Goal: Transaction & Acquisition: Purchase product/service

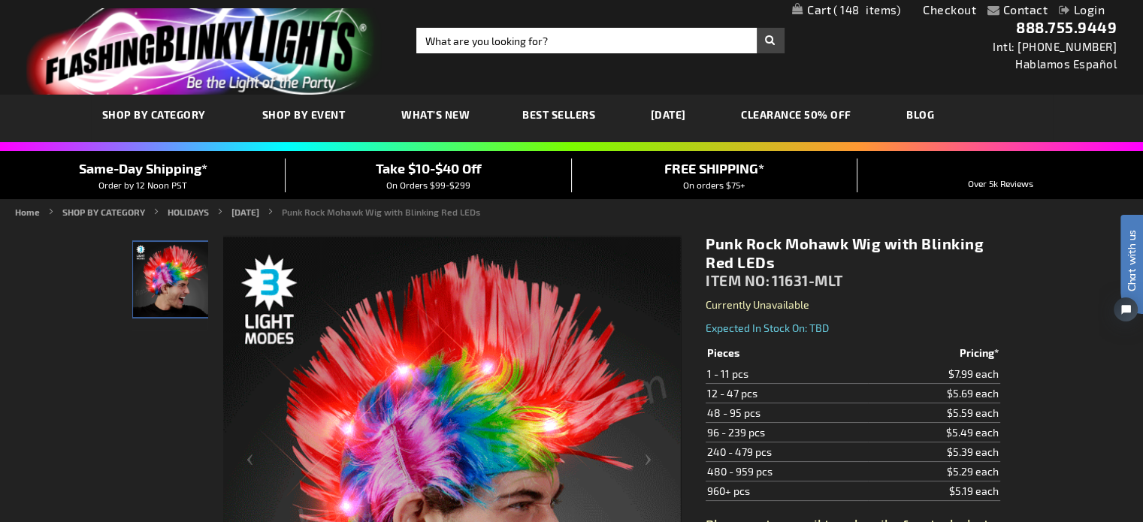
click at [839, 8] on span "148" at bounding box center [866, 10] width 67 height 14
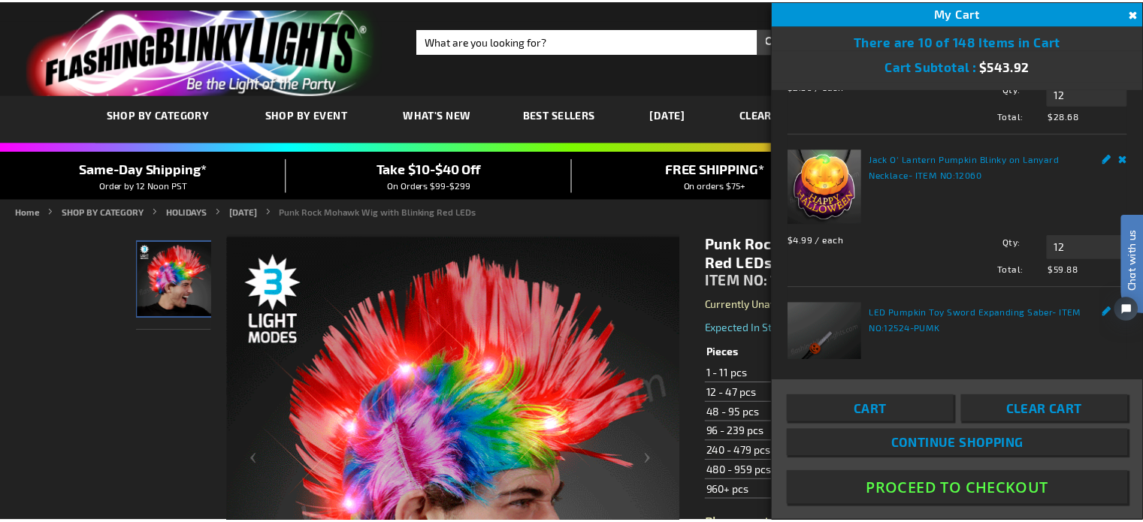
scroll to position [1052, 0]
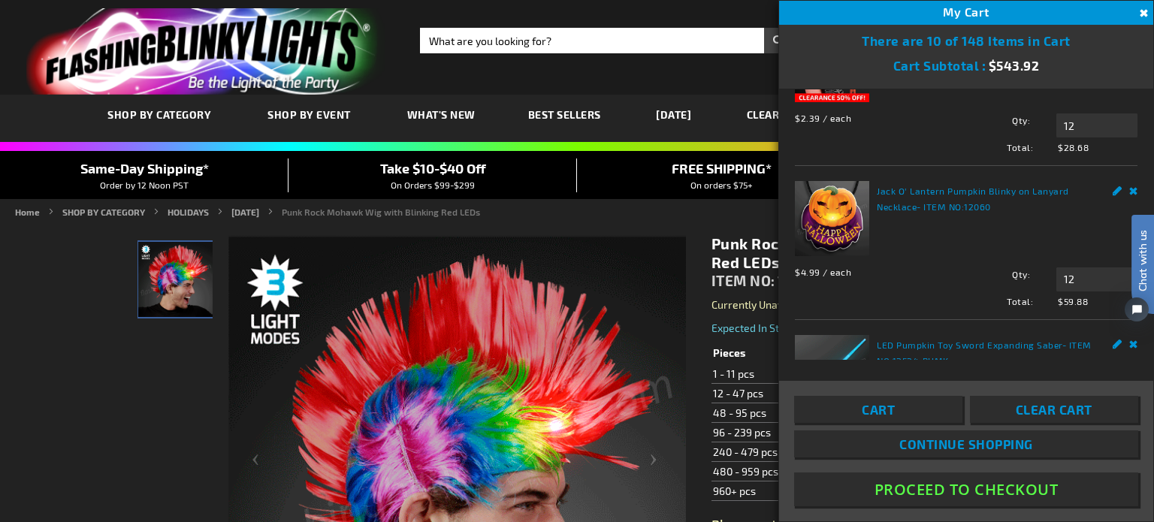
click at [677, 109] on link "[DATE]" at bounding box center [674, 114] width 58 height 50
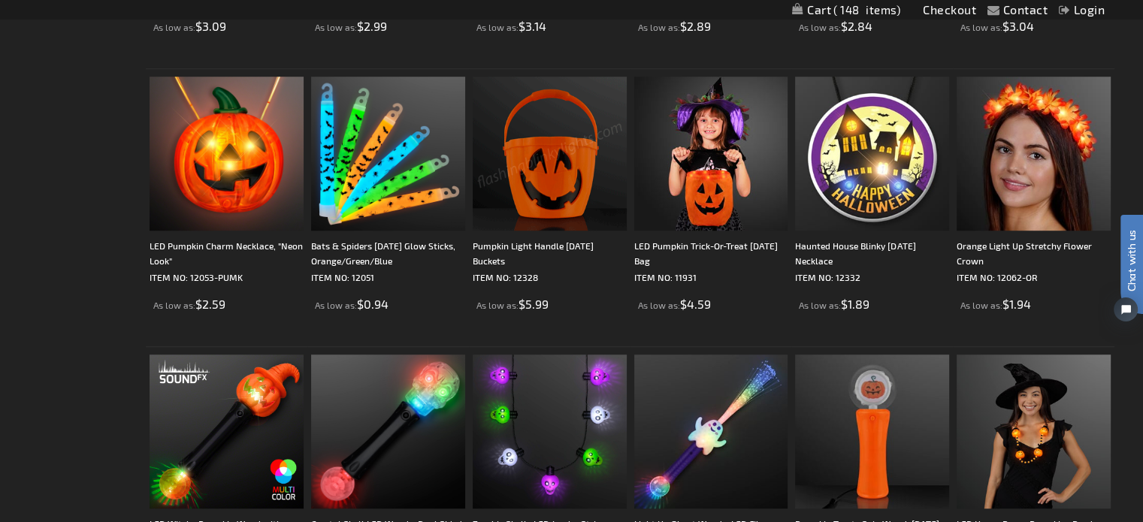
scroll to position [977, 0]
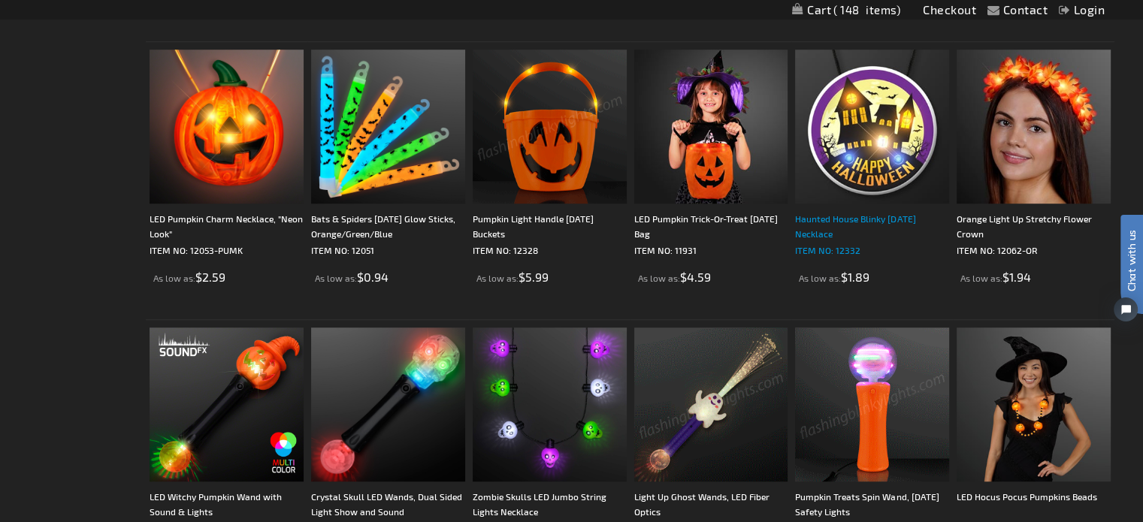
click at [841, 219] on div "Haunted House Blinky [DATE] Necklace" at bounding box center [872, 226] width 154 height 30
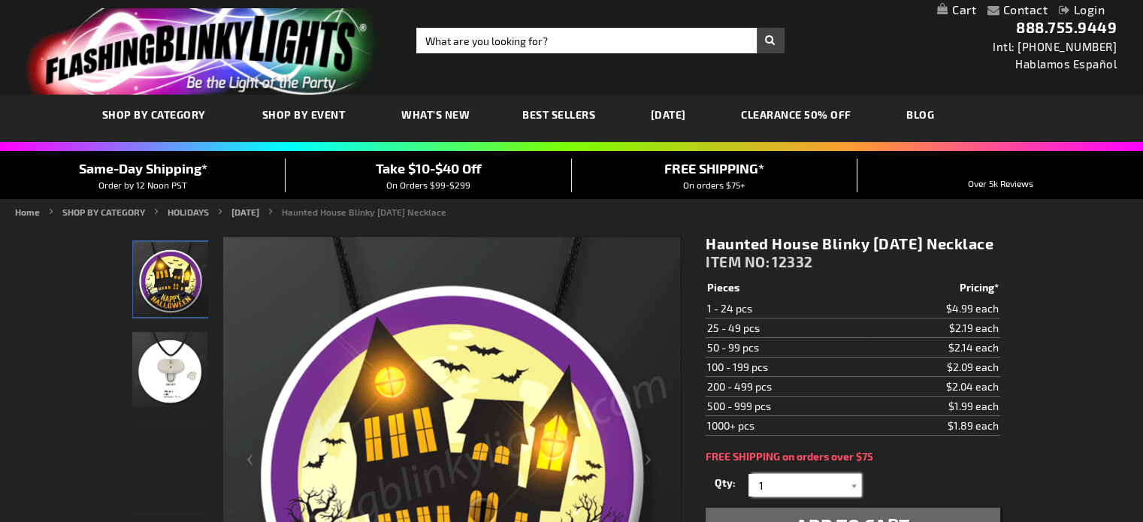
click at [786, 497] on input "1" at bounding box center [806, 485] width 109 height 23
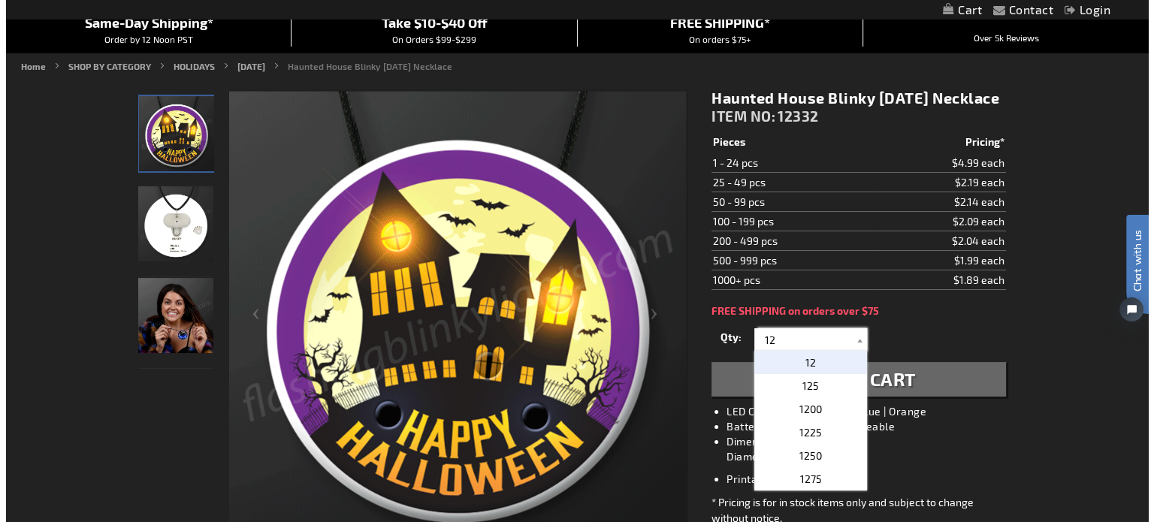
scroll to position [150, 0]
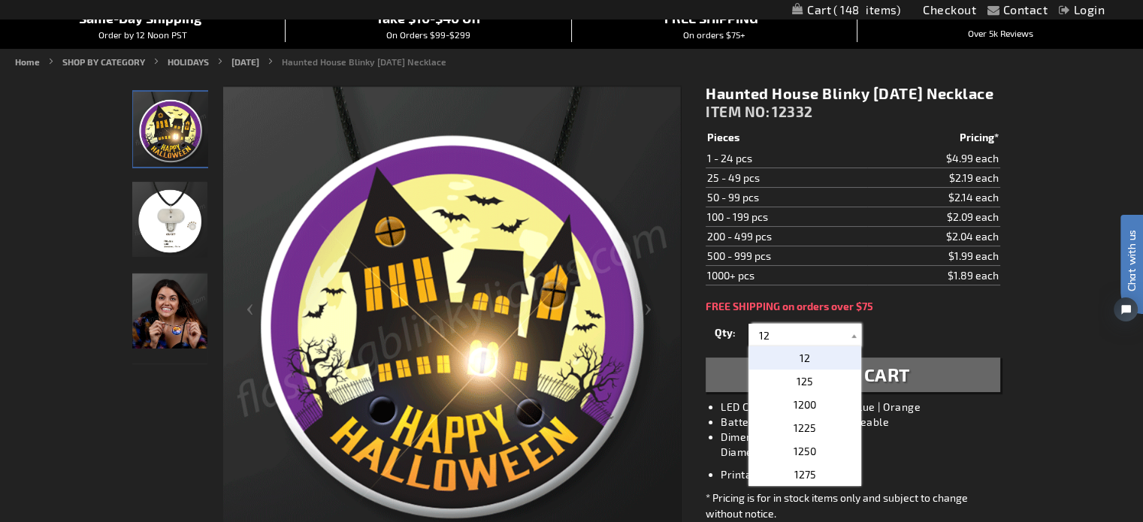
type input "12"
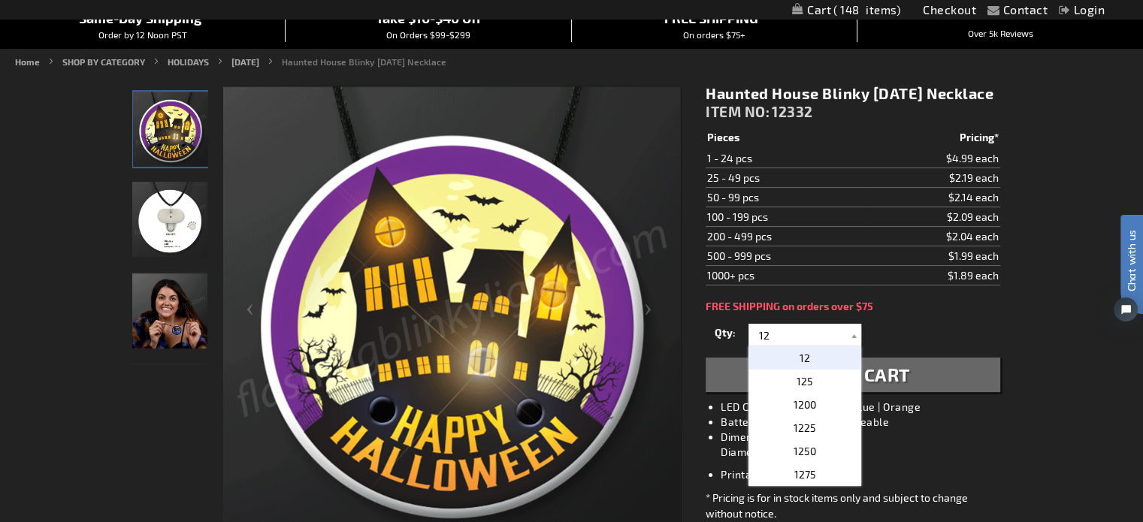
click at [893, 386] on span "Add to Cart" at bounding box center [853, 375] width 114 height 22
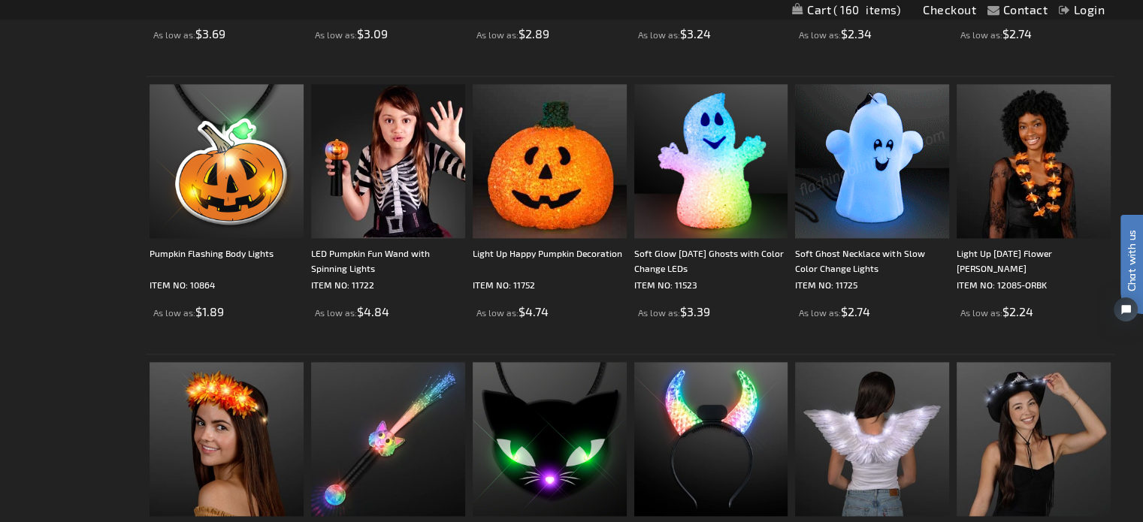
scroll to position [1804, 0]
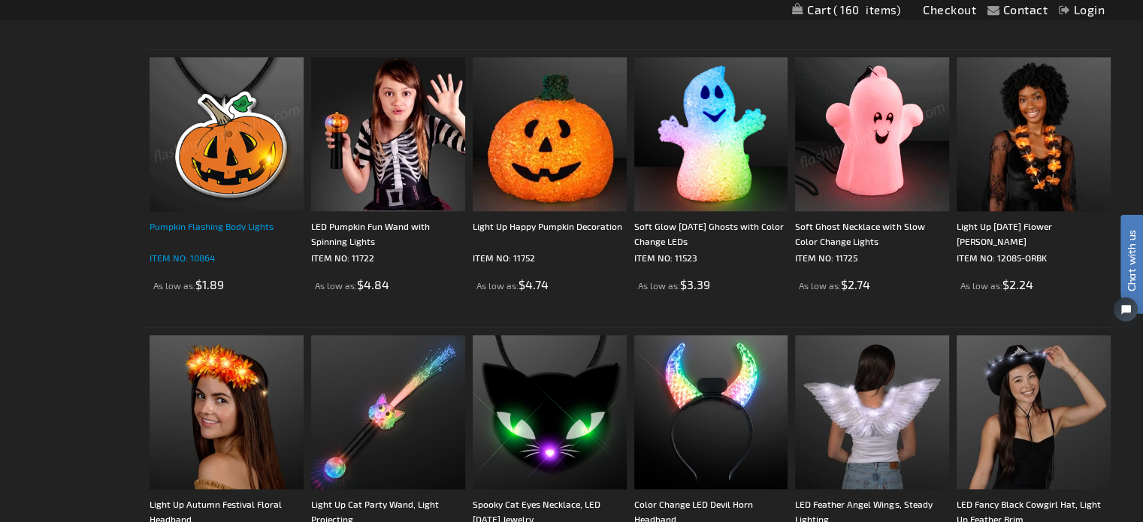
click at [203, 222] on div "Pumpkin Flashing Body Lights" at bounding box center [227, 234] width 154 height 30
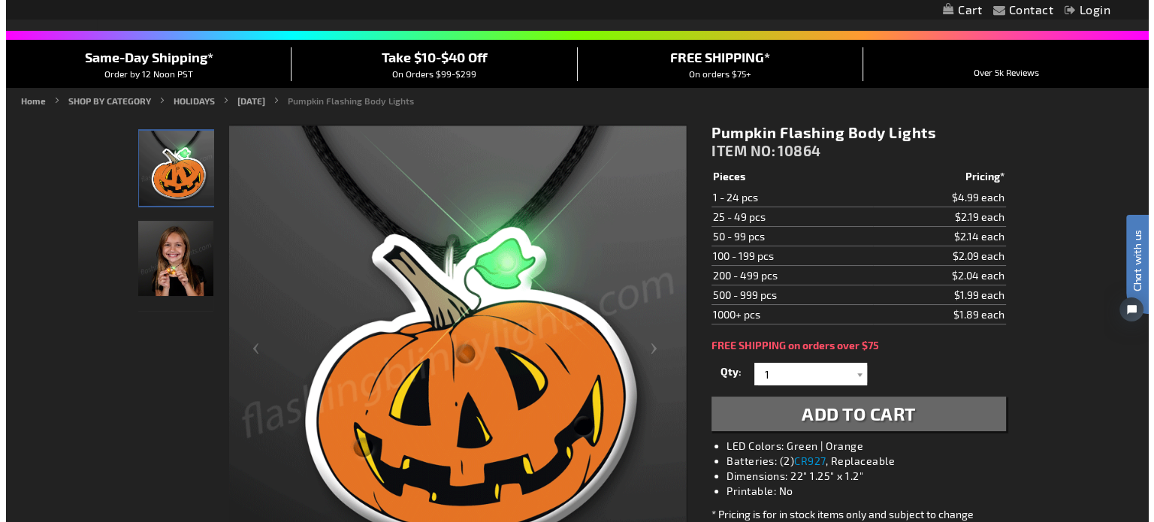
scroll to position [150, 0]
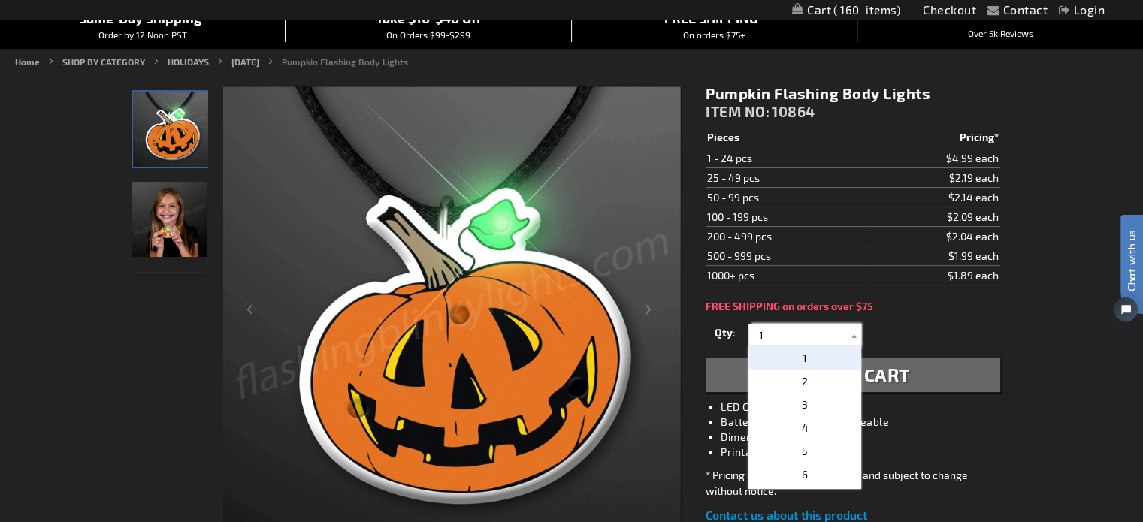
click at [781, 331] on input "1" at bounding box center [806, 335] width 109 height 23
type input "12"
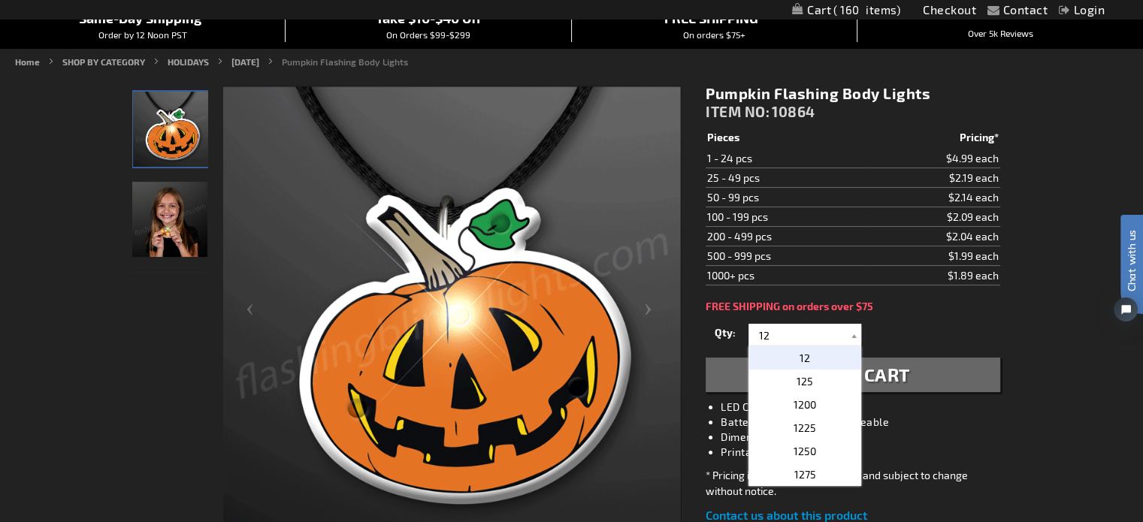
click at [891, 366] on span "Add to Cart" at bounding box center [853, 375] width 114 height 22
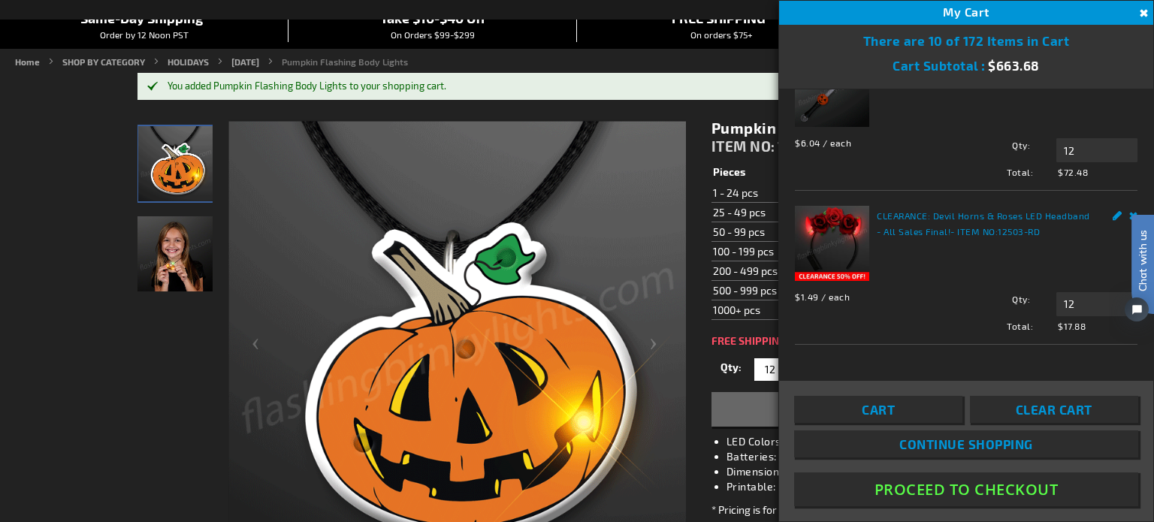
scroll to position [1052, 0]
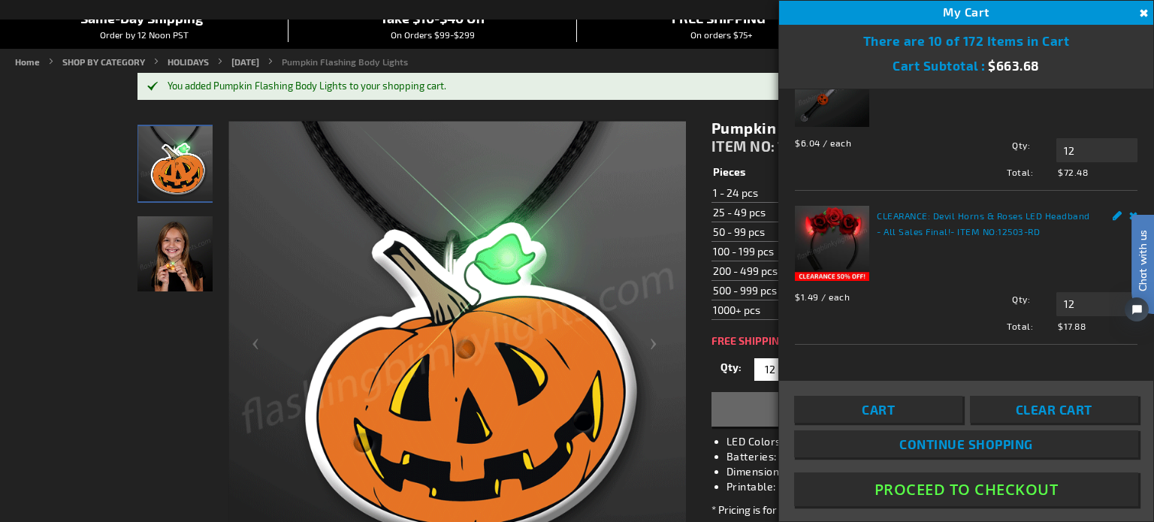
click at [1120, 174] on html "Chat with us" at bounding box center [1131, 260] width 45 height 263
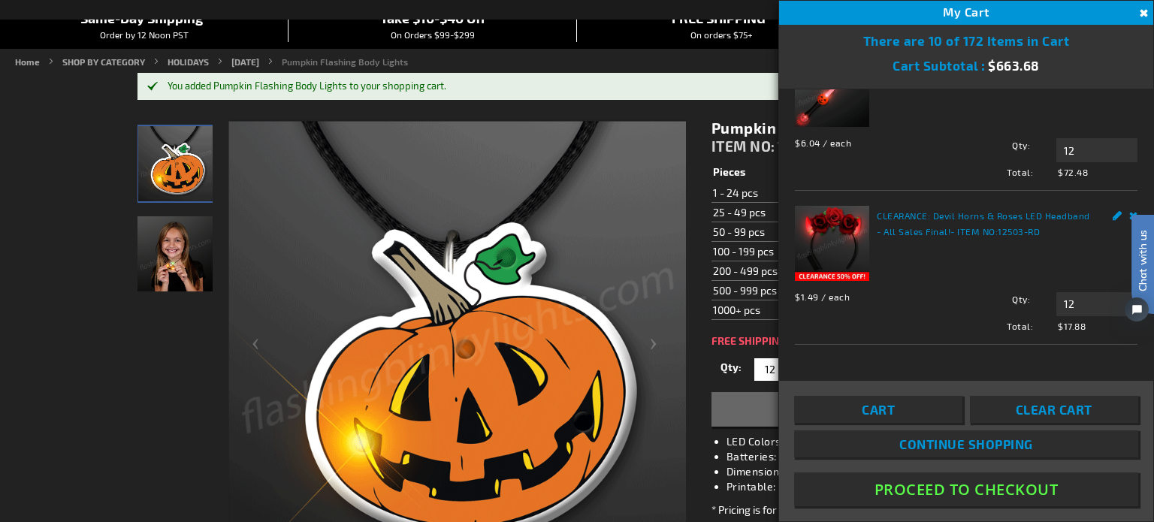
type input "1"
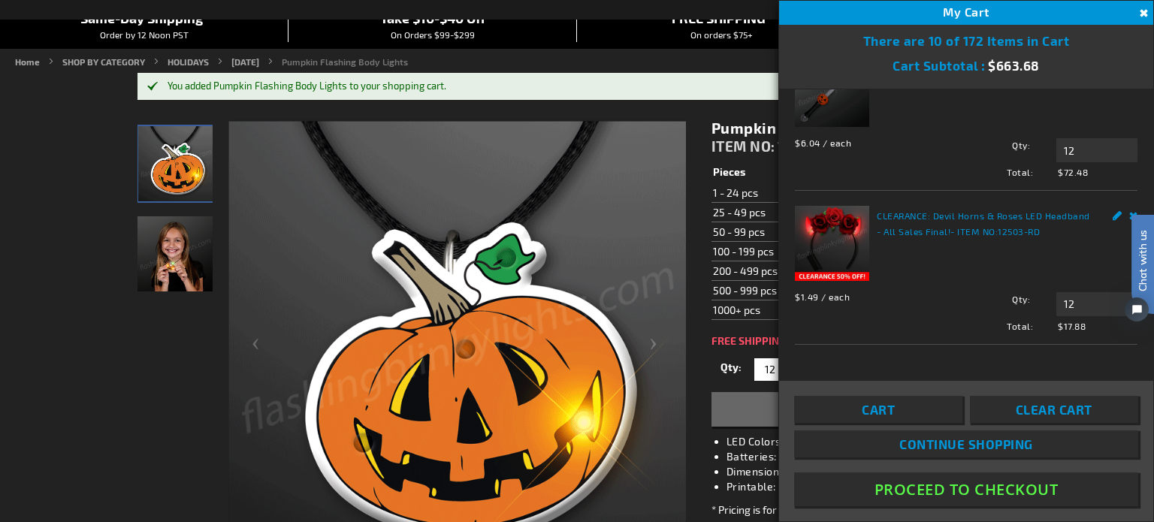
type input "12"
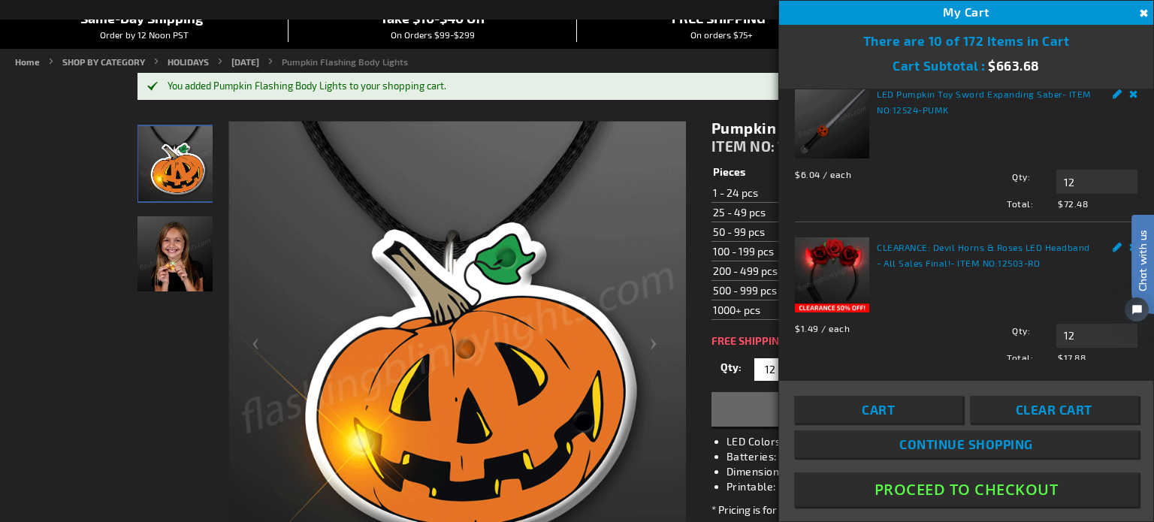
scroll to position [977, 0]
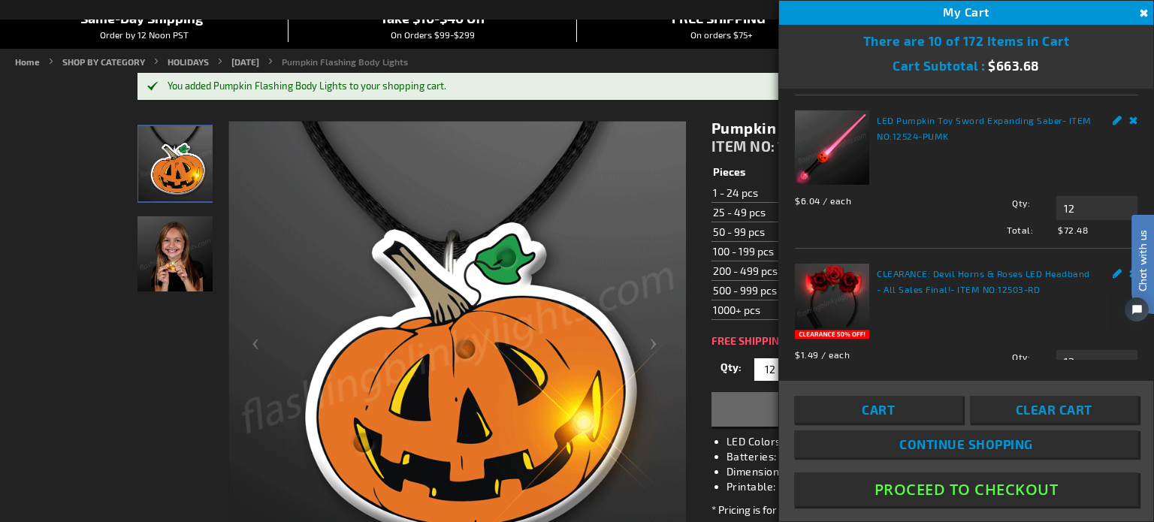
click at [1113, 12] on link "Edit" at bounding box center [1118, 4] width 10 height 16
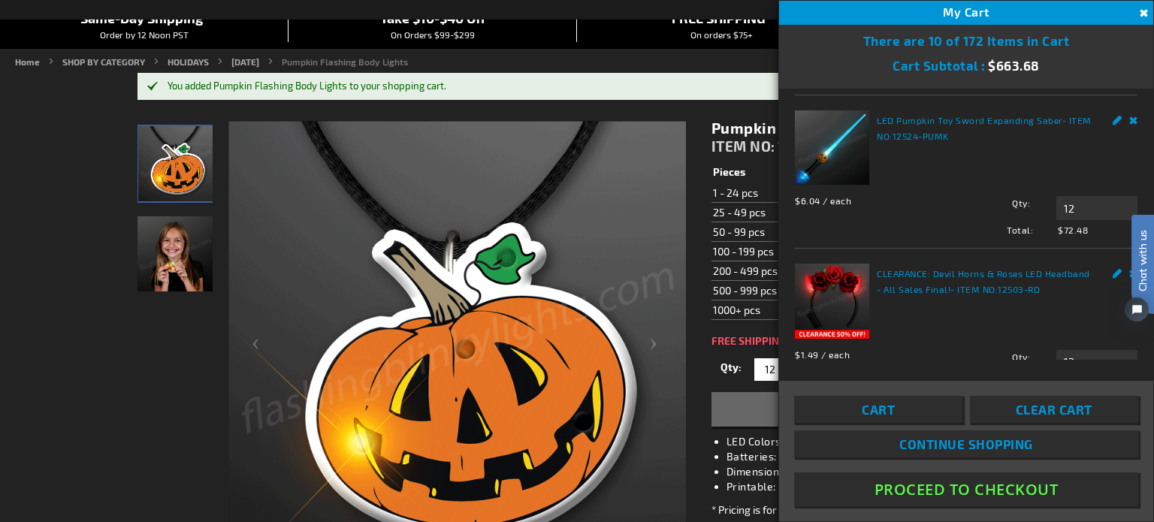
click at [1113, 12] on link "Edit" at bounding box center [1118, 4] width 10 height 16
click at [1122, 249] on div "Chat with us" at bounding box center [1136, 283] width 38 height 105
click at [1121, 249] on div "Chat with us" at bounding box center [1136, 283] width 38 height 105
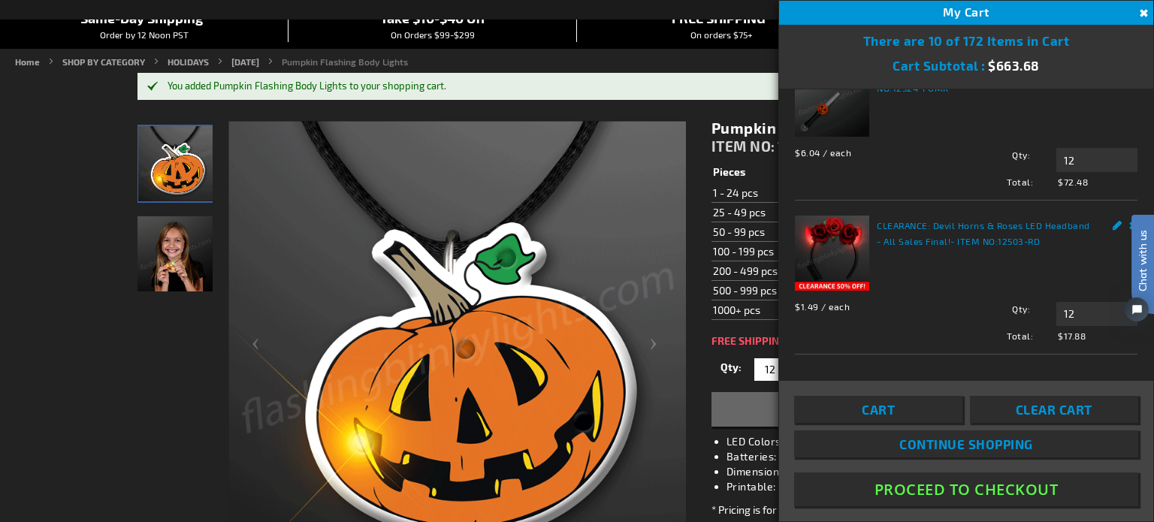
scroll to position [1052, 0]
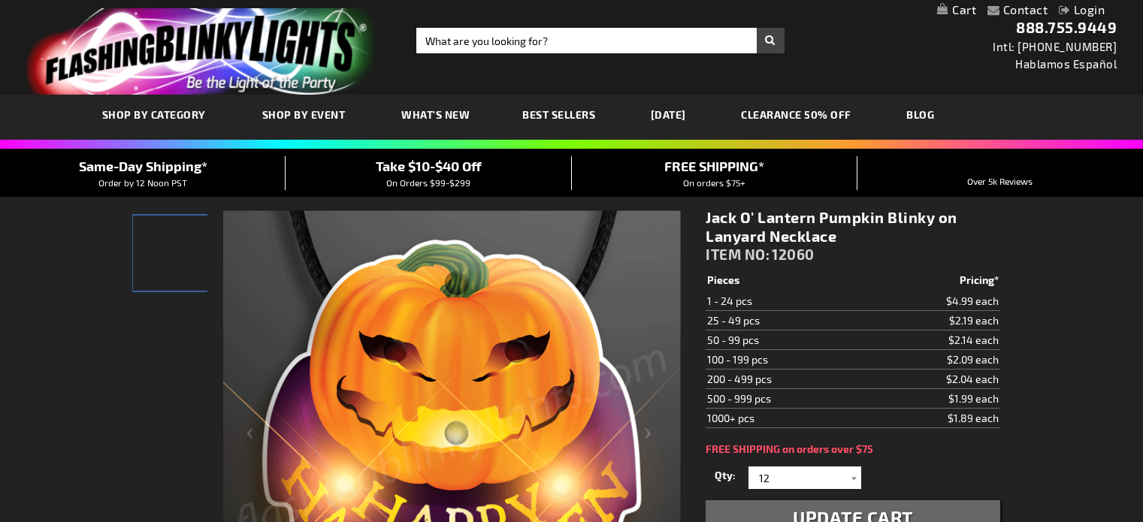
select select
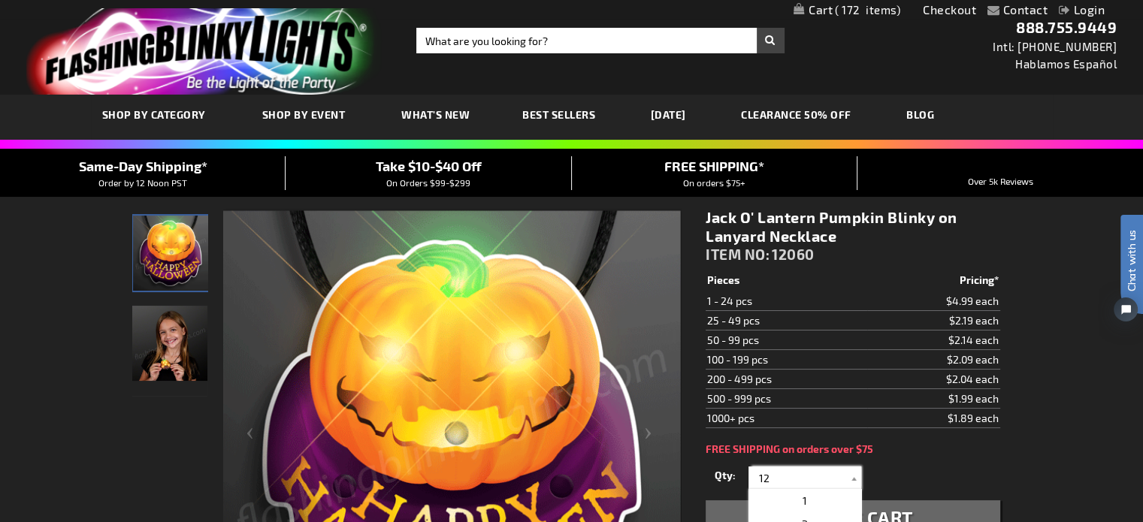
drag, startPoint x: 794, startPoint y: 479, endPoint x: 729, endPoint y: 476, distance: 64.7
click at [729, 476] on div "Qty 1 2 3 4 5 6 7 8 9 10 11 12 13 14" at bounding box center [853, 478] width 294 height 30
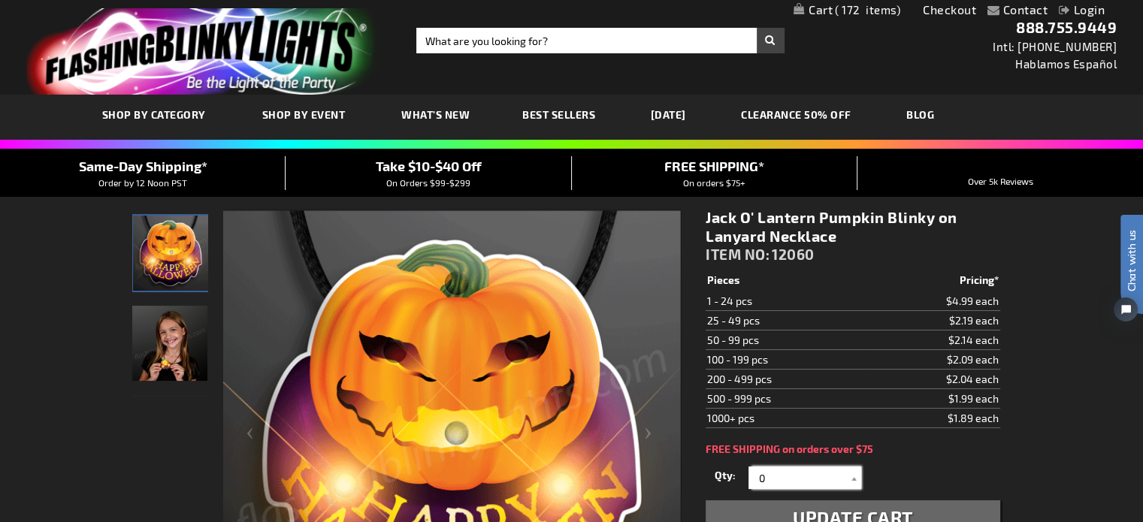
type input "0"
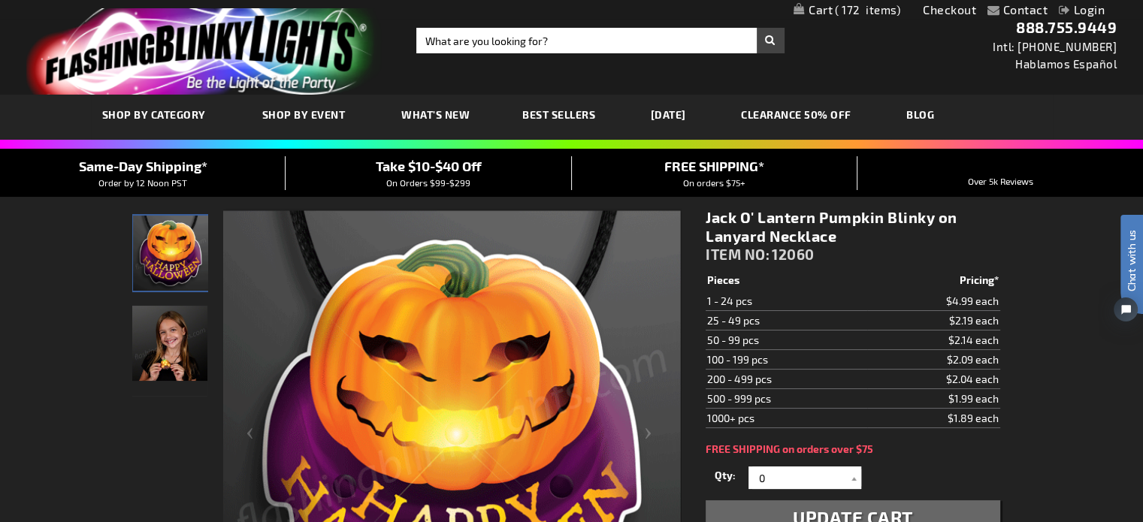
click at [817, 519] on span "Update Cart" at bounding box center [853, 517] width 120 height 22
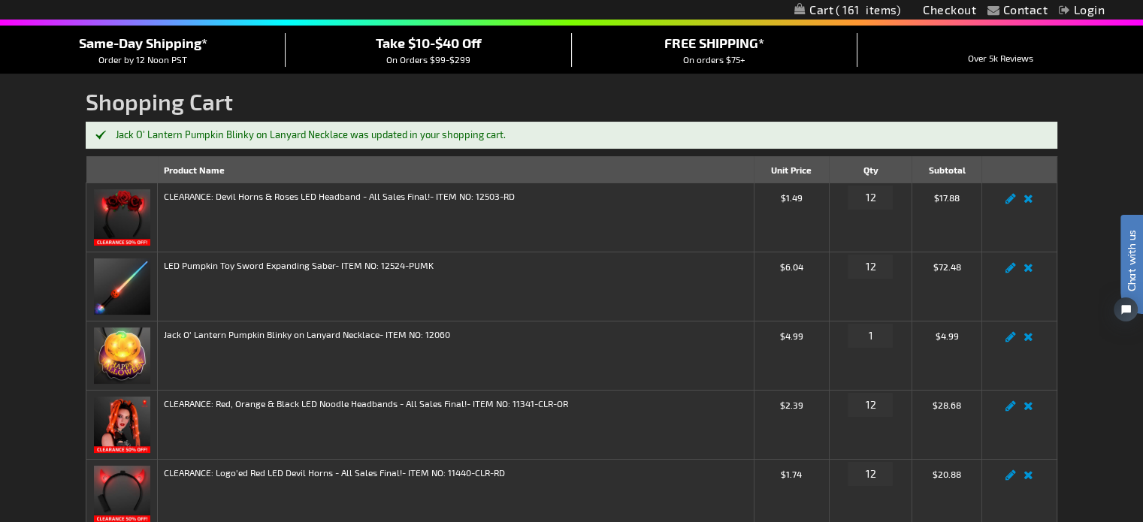
scroll to position [150, 0]
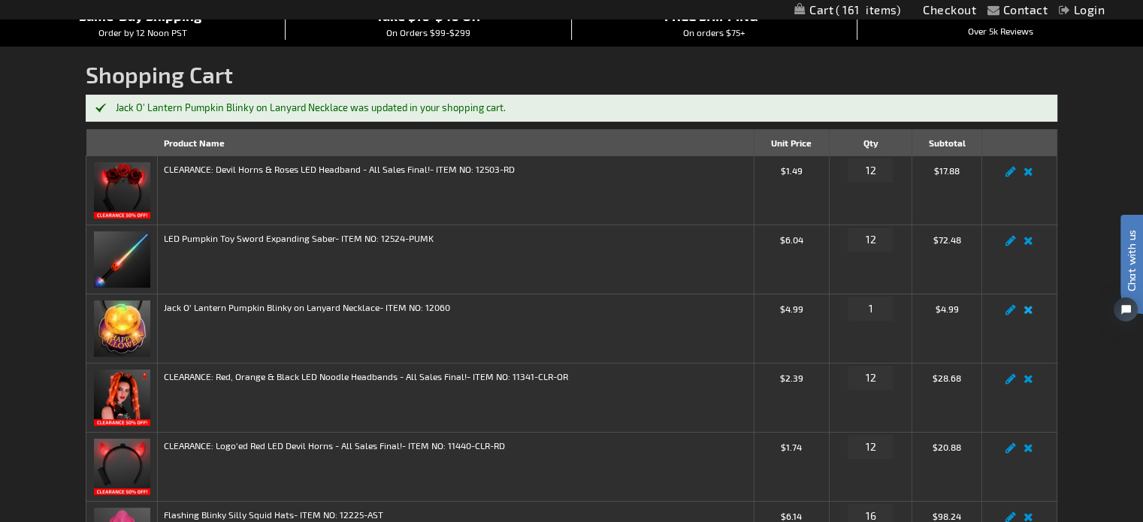
click at [1030, 314] on link "Remove item" at bounding box center [1028, 314] width 17 height 0
click at [1027, 314] on link "Remove item" at bounding box center [1028, 314] width 17 height 0
click at [882, 312] on input "1" at bounding box center [870, 309] width 45 height 24
type input "0"
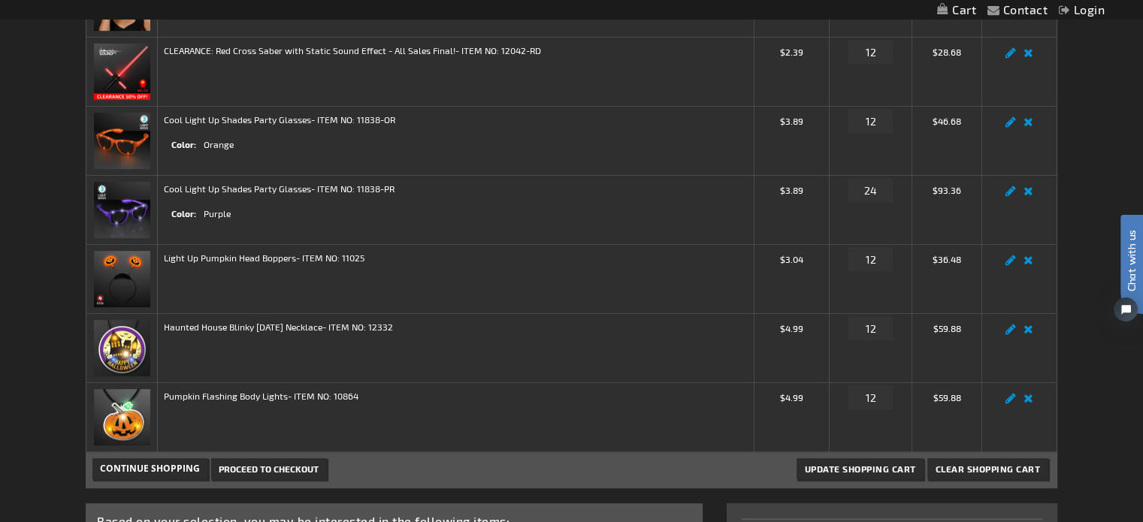
scroll to position [676, 0]
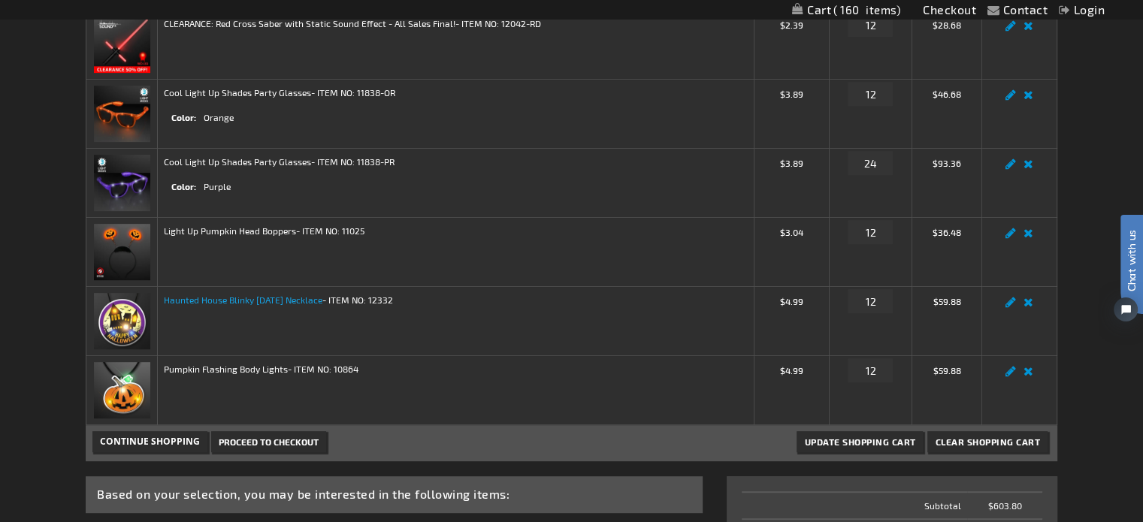
click at [263, 300] on link "Haunted House Blinky [DATE] Necklace" at bounding box center [243, 300] width 159 height 11
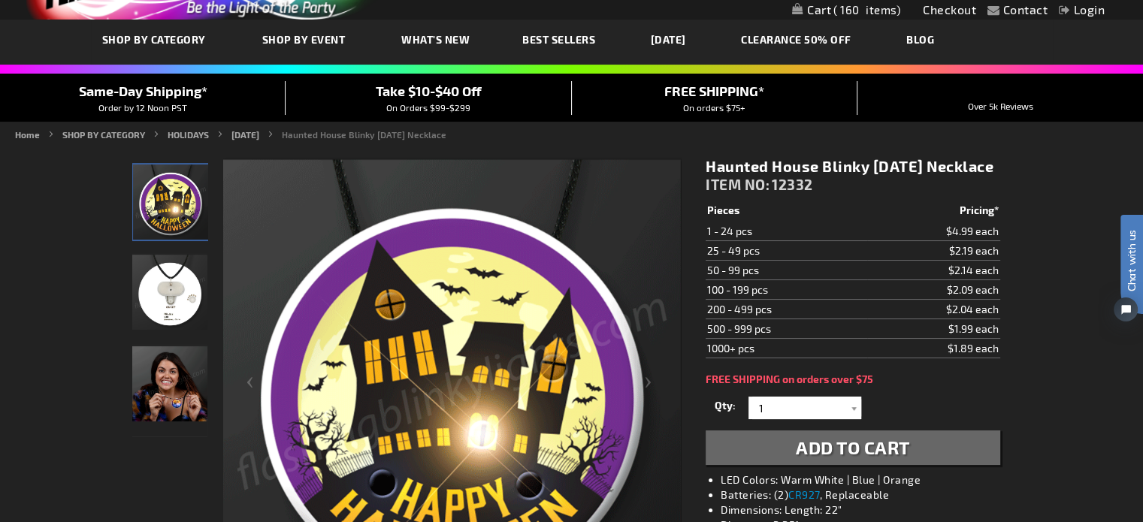
scroll to position [150, 0]
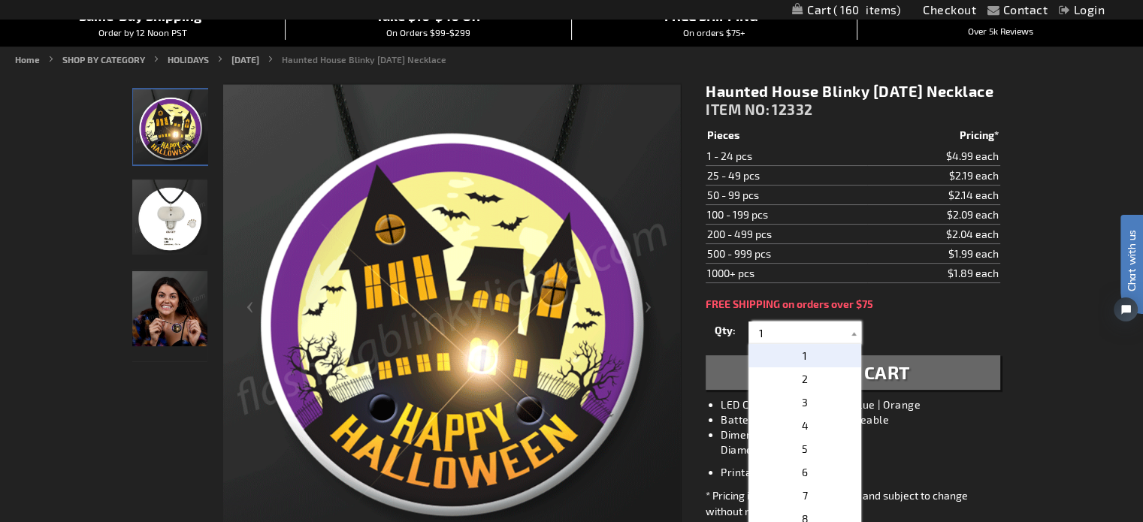
click at [765, 344] on input "1" at bounding box center [806, 333] width 109 height 23
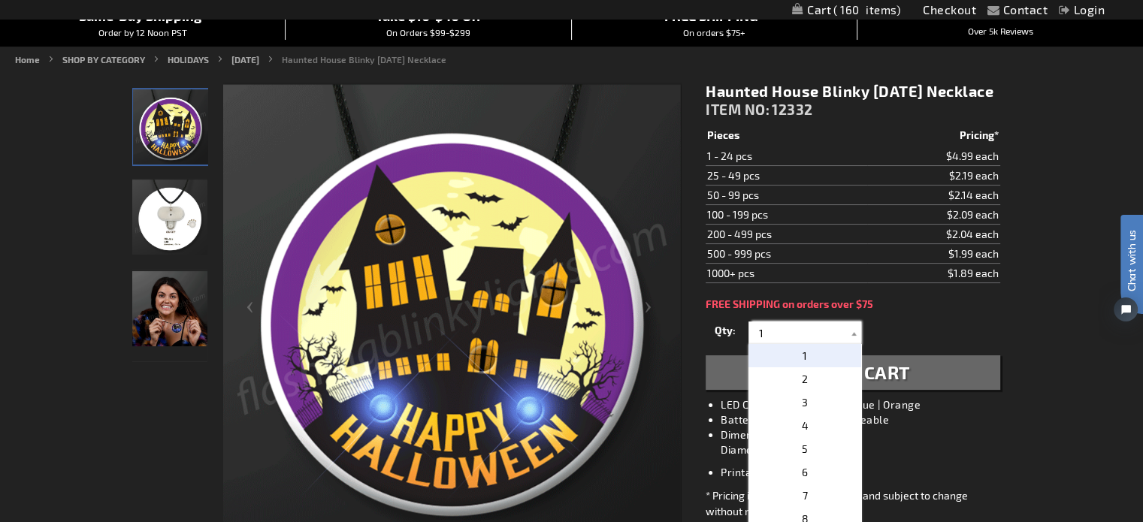
click at [765, 344] on input "1" at bounding box center [806, 333] width 109 height 23
click at [962, 332] on div "Haunted House Blinky Halloween Necklace ITEM NO: 12332 $1.89 Pieces Pricing* 1 …" at bounding box center [852, 313] width 316 height 485
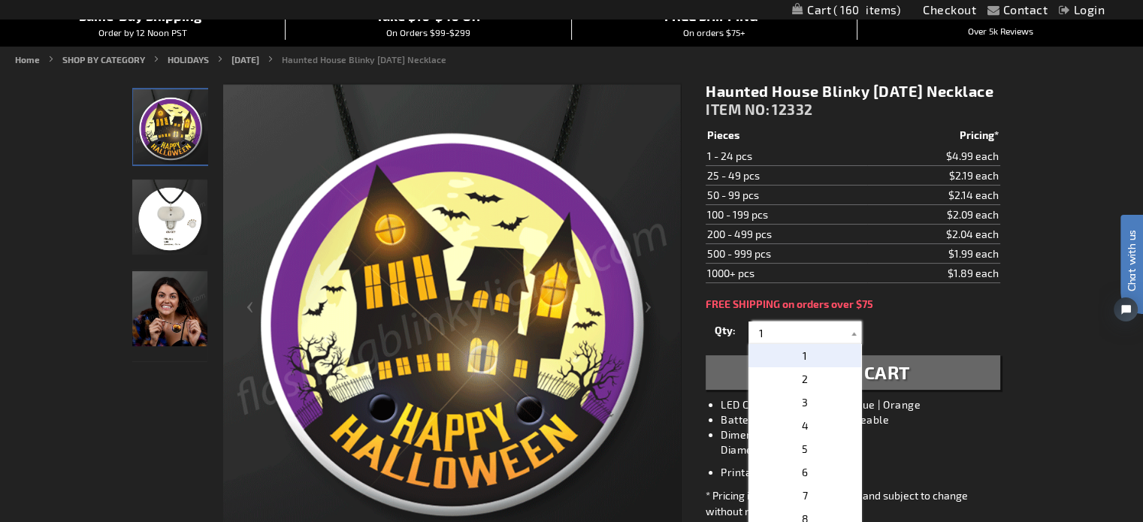
drag, startPoint x: 767, startPoint y: 352, endPoint x: 724, endPoint y: 352, distance: 42.8
click at [724, 348] on div "Qty 1 2 3 4 5 6 7 8 9 10 11 12 13 14 15 16 17 18 19 20 21 22 23 24 25 50 75" at bounding box center [853, 333] width 294 height 30
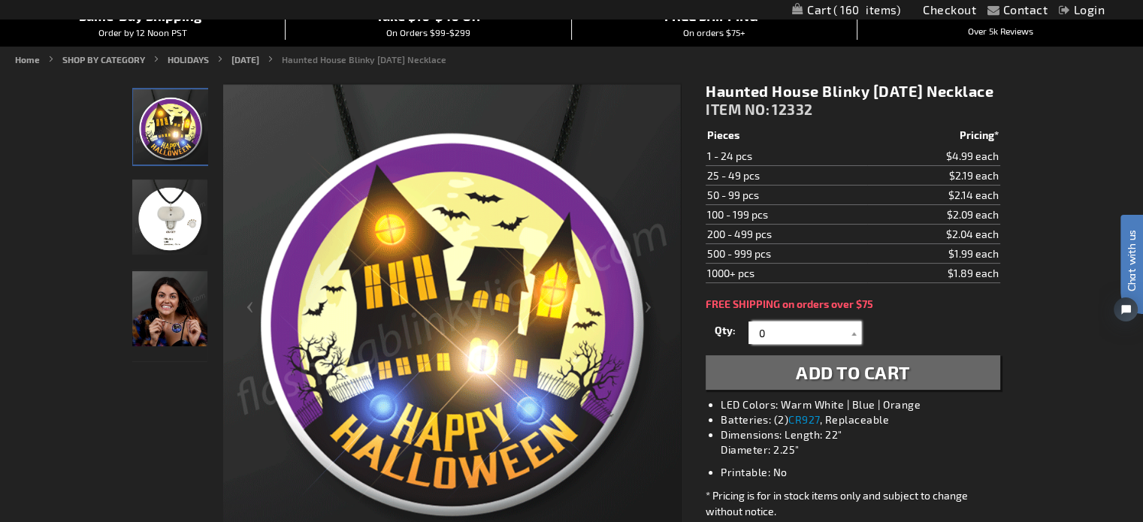
type input "0"
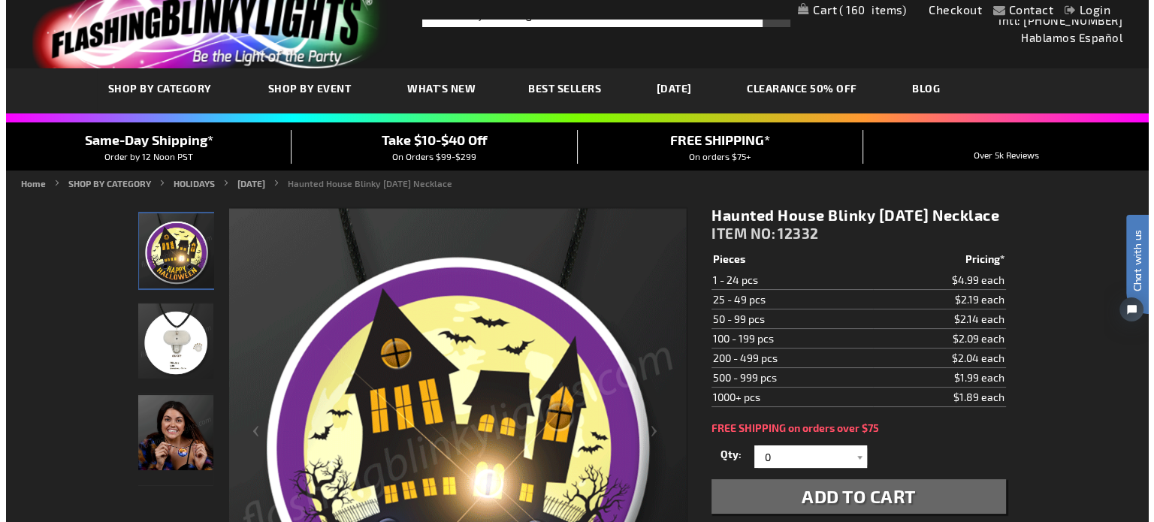
scroll to position [0, 0]
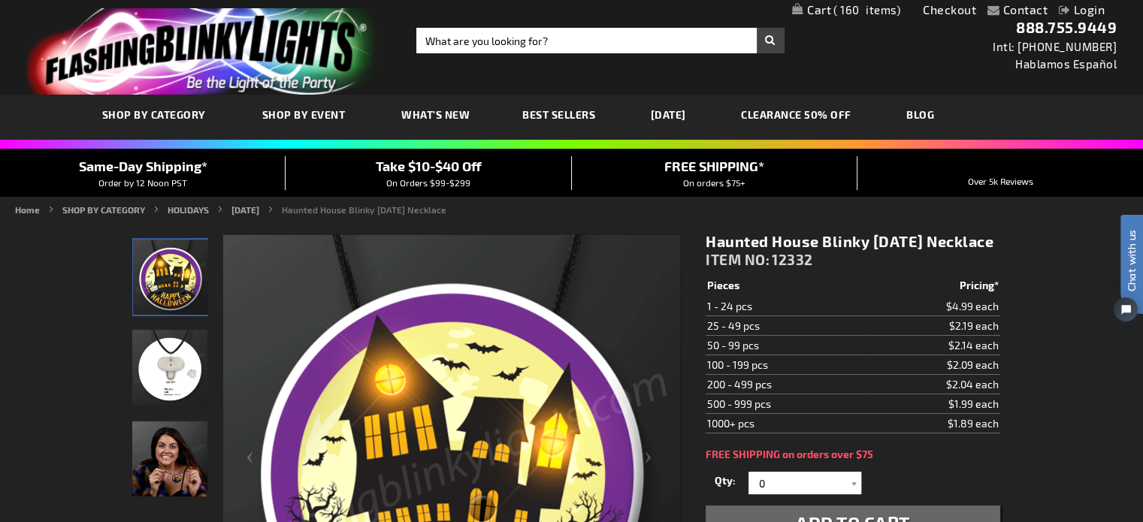
click at [878, 9] on span "160" at bounding box center [866, 10] width 67 height 14
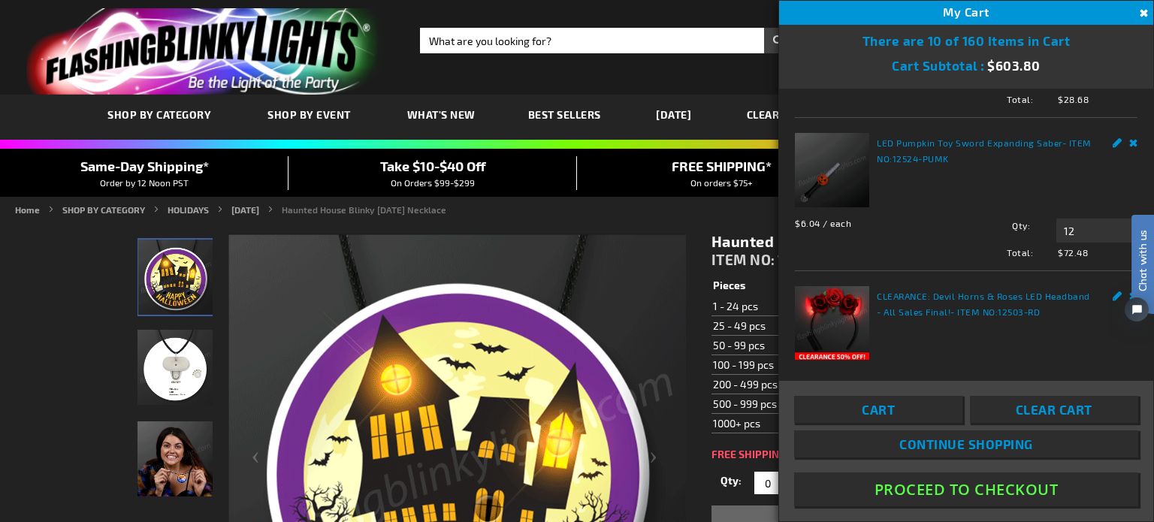
scroll to position [936, 0]
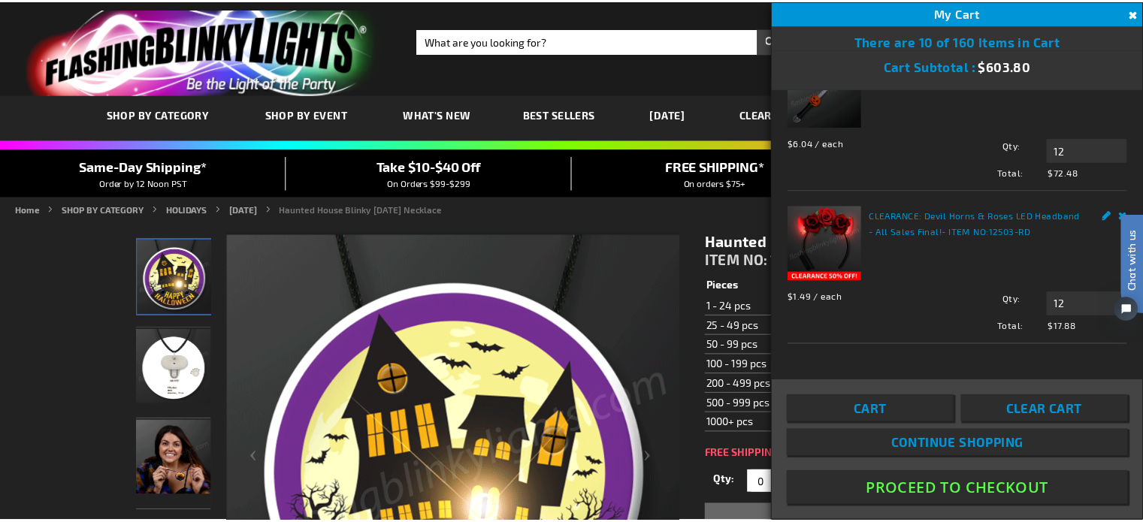
scroll to position [1311, 0]
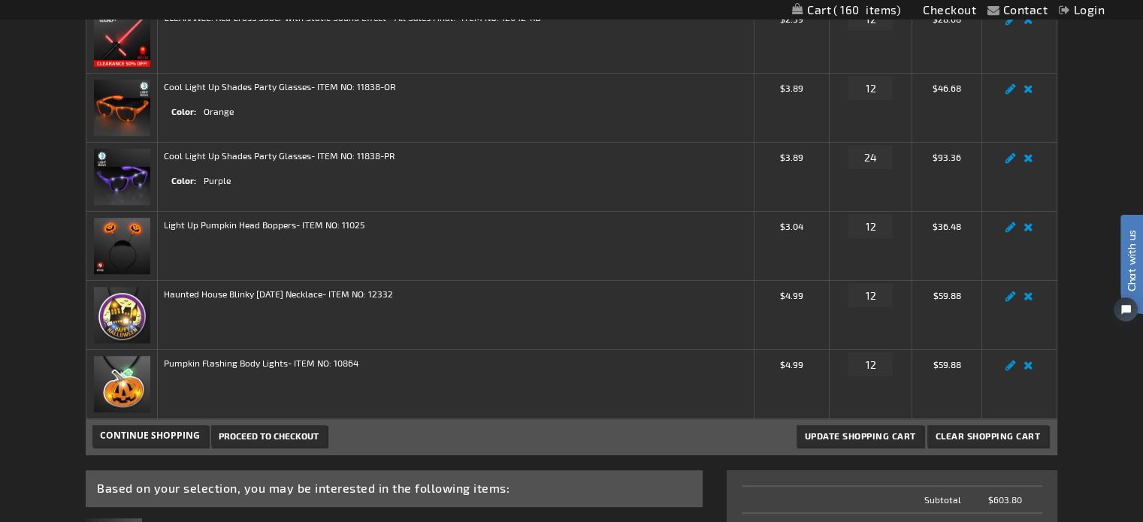
scroll to position [684, 0]
click at [1027, 299] on link "Remove item" at bounding box center [1028, 299] width 17 height 0
click at [878, 362] on input "12" at bounding box center [870, 363] width 45 height 24
type input "1"
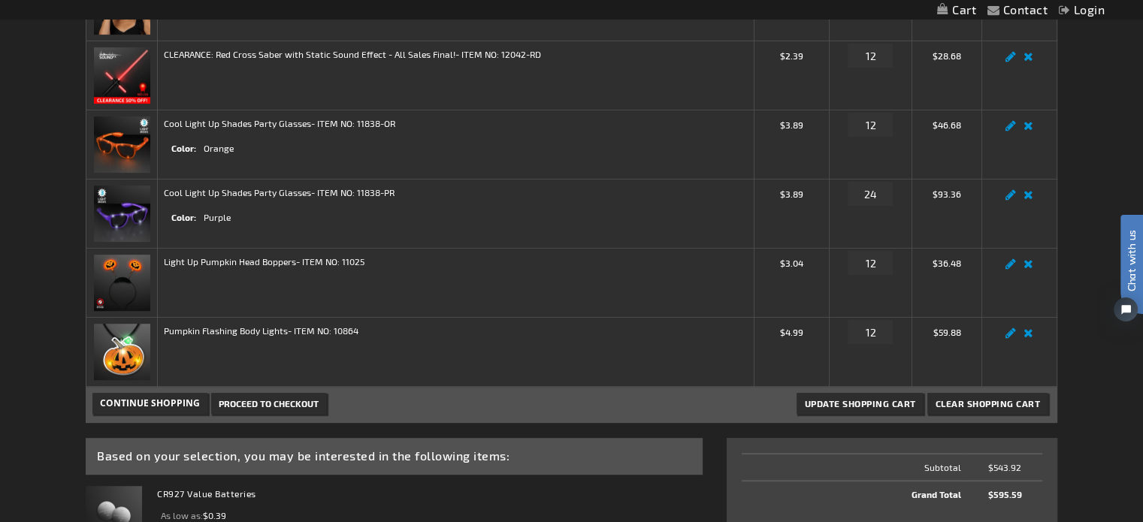
scroll to position [676, 0]
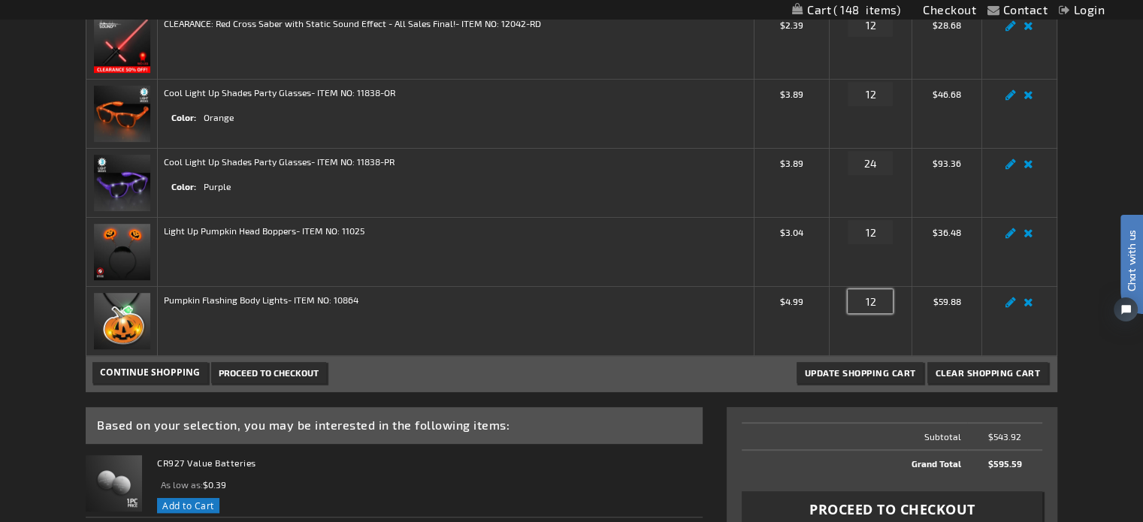
click at [875, 300] on input "12" at bounding box center [870, 301] width 45 height 24
type input "1"
type input "25"
click at [881, 368] on span "Update Shopping Cart" at bounding box center [859, 372] width 111 height 11
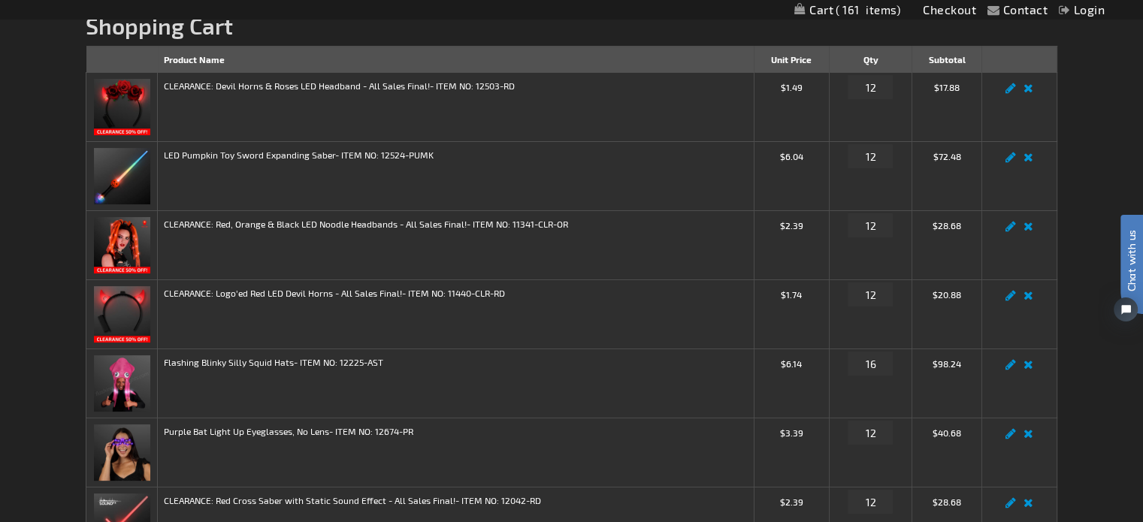
scroll to position [225, 0]
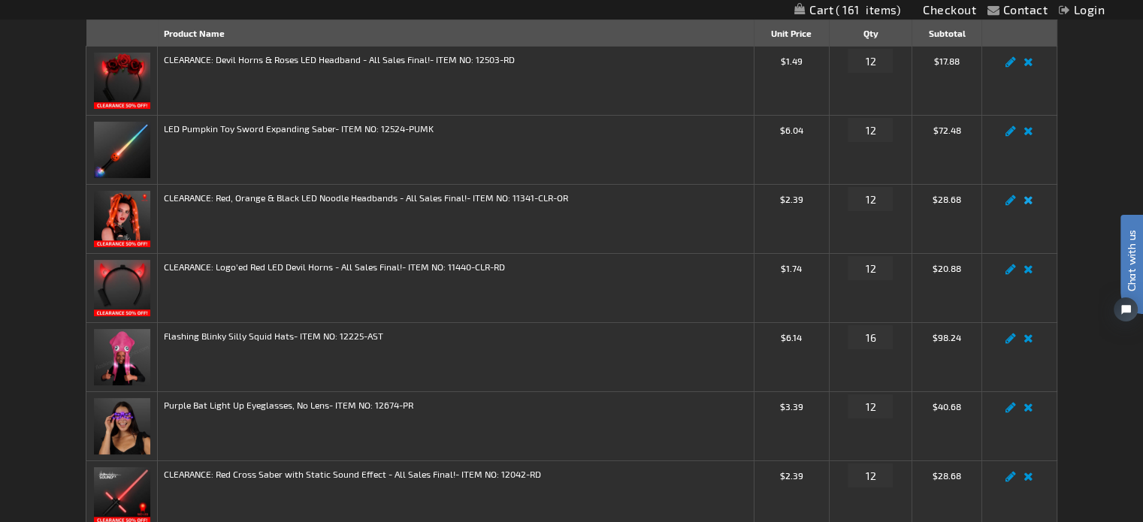
click at [1028, 204] on link "Remove item" at bounding box center [1028, 204] width 17 height 0
